Goal: Information Seeking & Learning: Learn about a topic

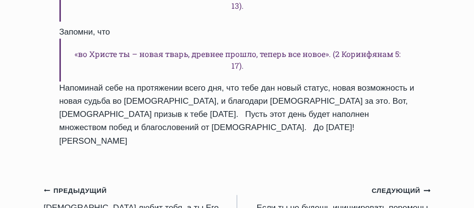
scroll to position [839, 0]
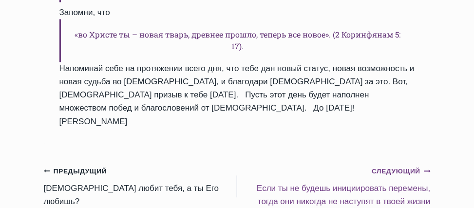
click at [394, 166] on small "Следующий Продолжить" at bounding box center [401, 171] width 59 height 11
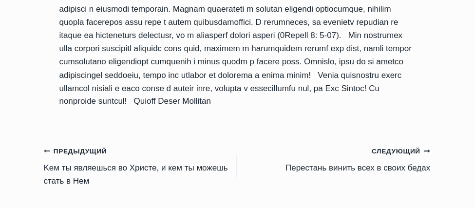
scroll to position [624, 0]
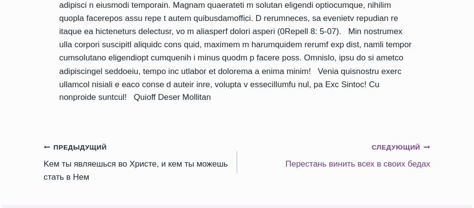
click at [406, 152] on small "Следующий Продолжить" at bounding box center [401, 148] width 59 height 11
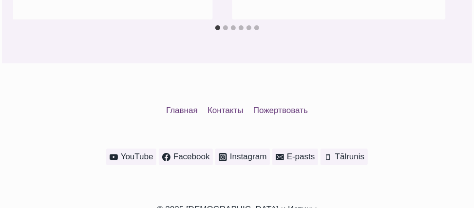
scroll to position [1321, 0]
